Goal: Information Seeking & Learning: Learn about a topic

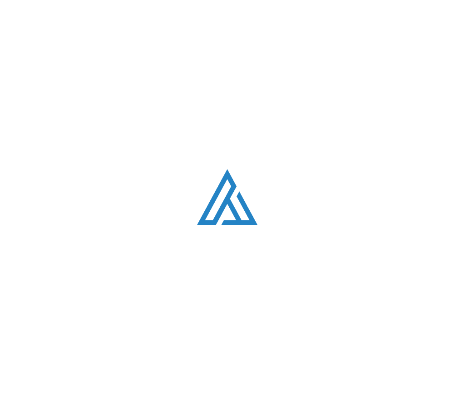
scroll to position [231, 0]
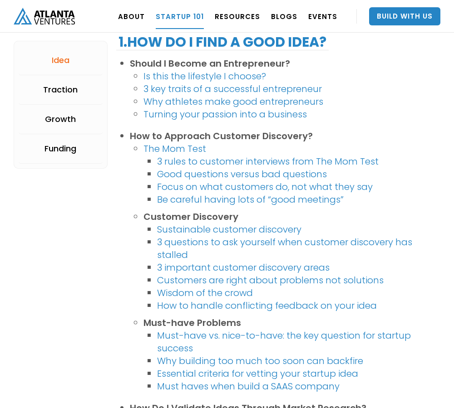
scroll to position [940, 0]
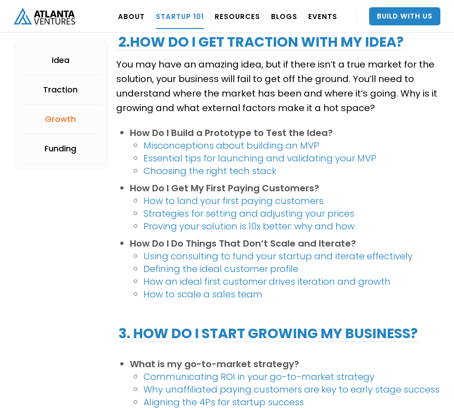
scroll to position [1231, 0]
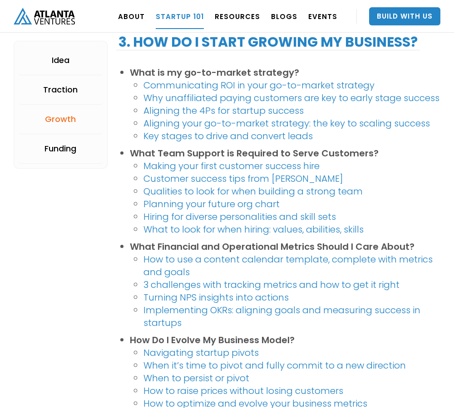
scroll to position [1632, 0]
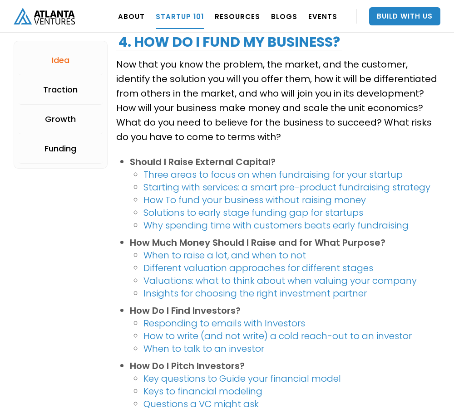
scroll to position [162, 0]
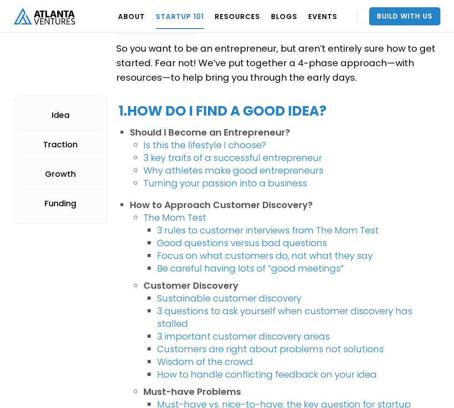
scroll to position [2114, 0]
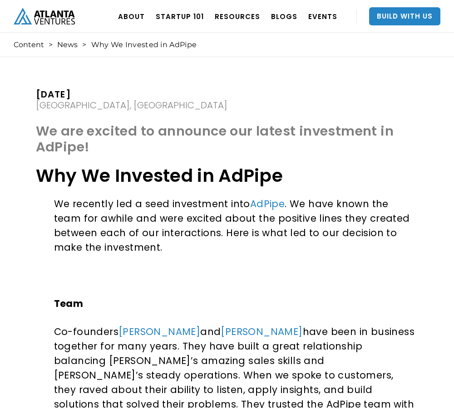
scroll to position [151, 0]
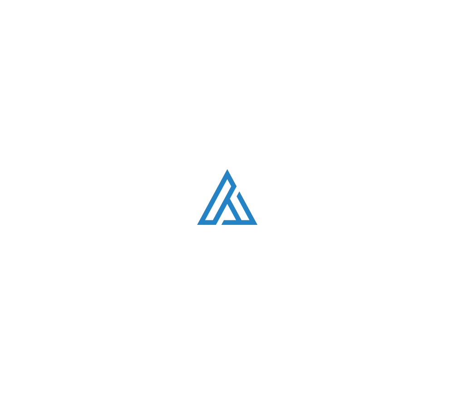
scroll to position [615, 0]
